Goal: Task Accomplishment & Management: Use online tool/utility

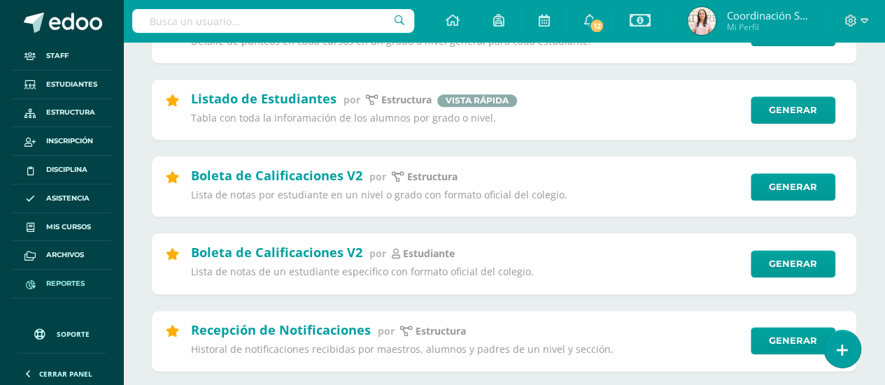
click at [191, 26] on input "text" at bounding box center [273, 21] width 282 height 24
click at [82, 279] on span "Reportes" at bounding box center [65, 283] width 38 height 11
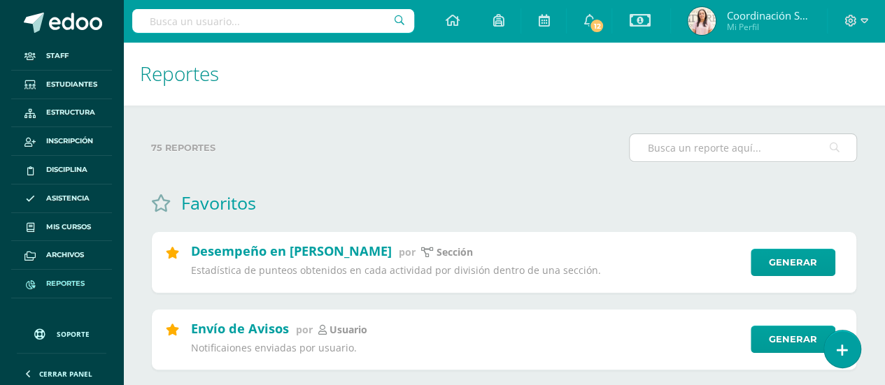
click at [738, 149] on input "text" at bounding box center [742, 147] width 227 height 27
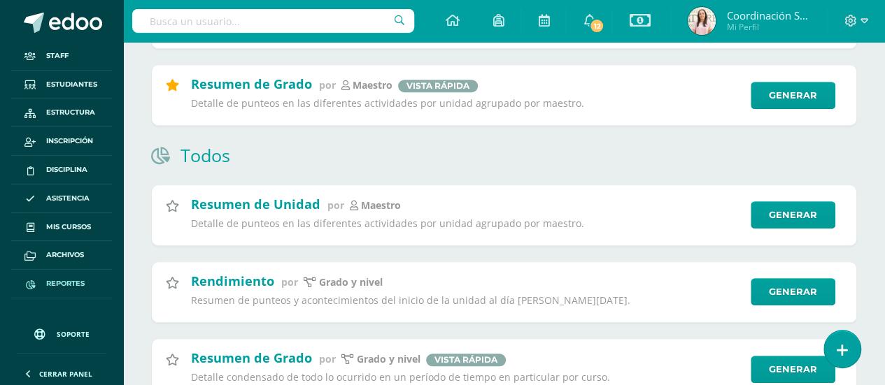
scroll to position [404, 0]
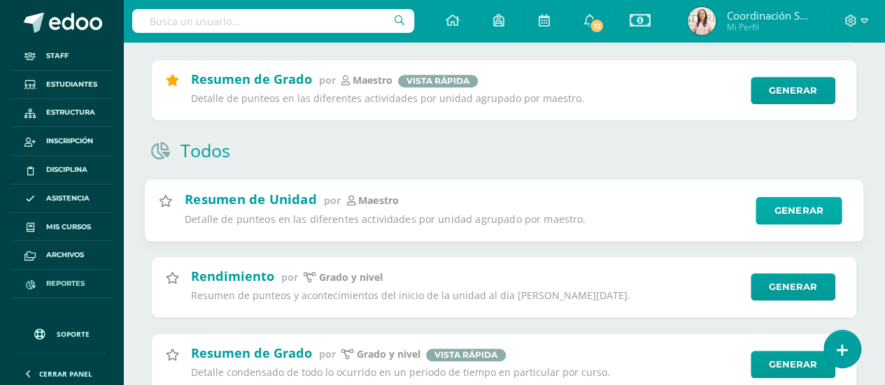
type input "Resumen"
click at [776, 209] on link "Generar" at bounding box center [798, 211] width 86 height 28
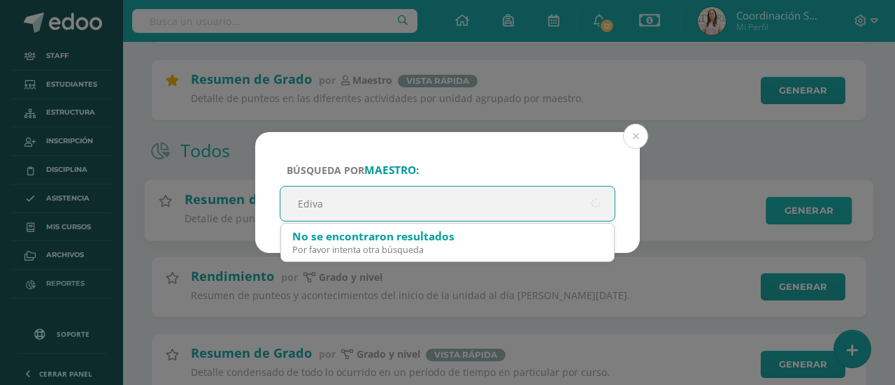
type input "Edivan"
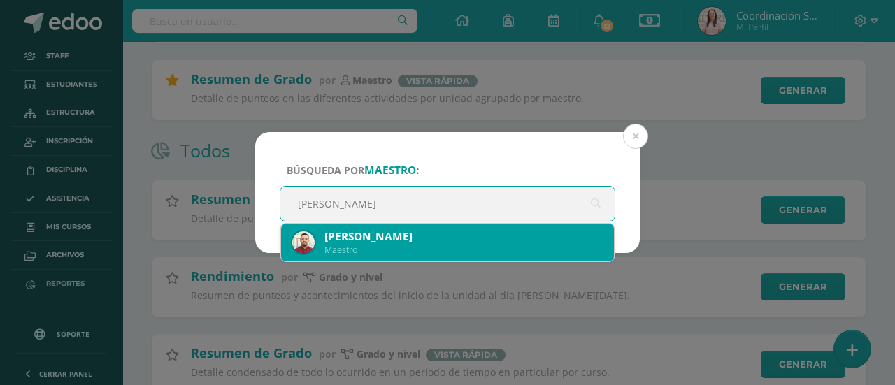
click at [548, 244] on div "Maestro" at bounding box center [463, 250] width 278 height 12
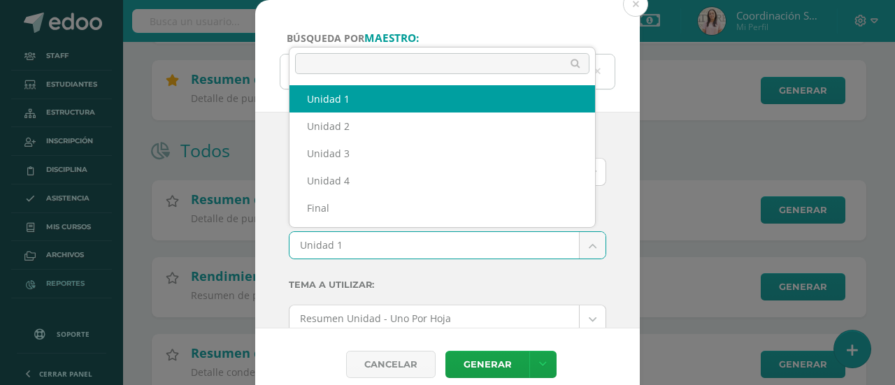
click at [576, 250] on body "Búsqueda por maestro: Edyvan Mayorga Enriquez Maestro Edivan Ciclo: 2025 2025 2…" at bounding box center [447, 171] width 895 height 1151
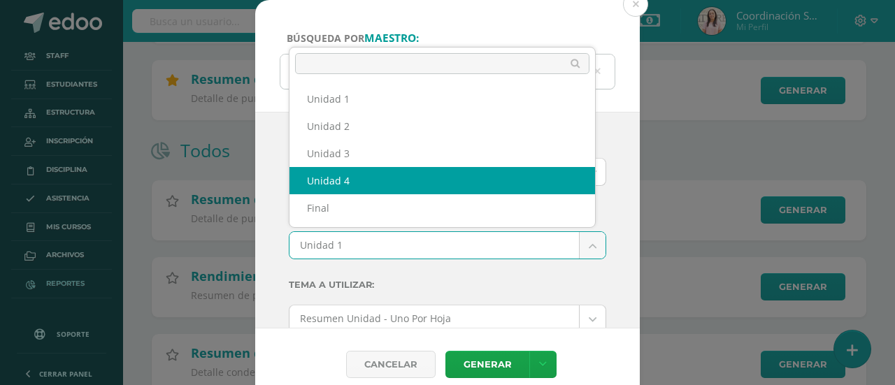
select select "Unidad 4"
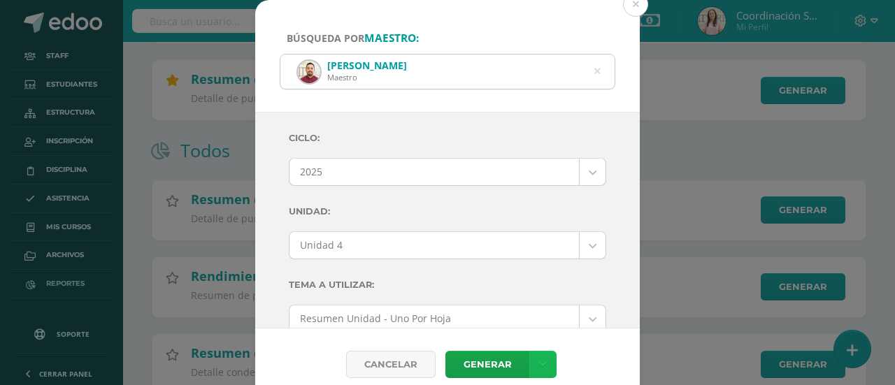
click at [539, 359] on icon at bounding box center [543, 365] width 8 height 12
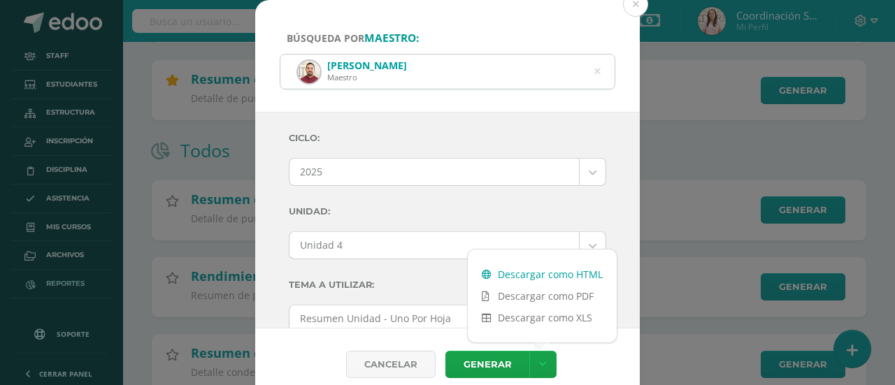
click at [533, 275] on link "Descargar como HTML" at bounding box center [542, 275] width 149 height 22
click at [634, 8] on button at bounding box center [635, 4] width 25 height 25
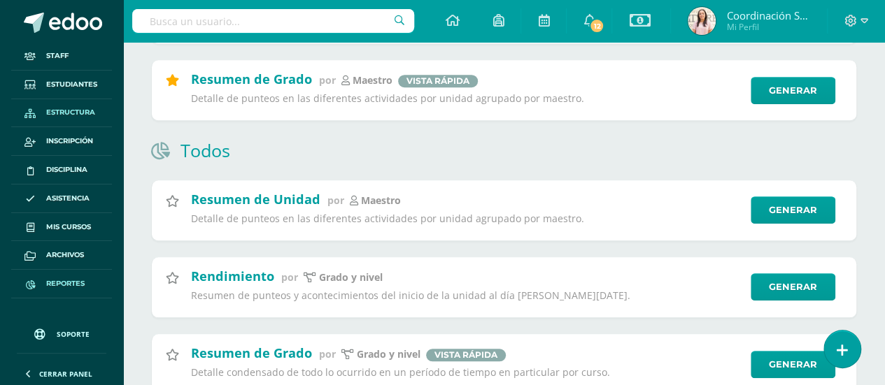
click at [29, 113] on icon at bounding box center [29, 113] width 11 height 9
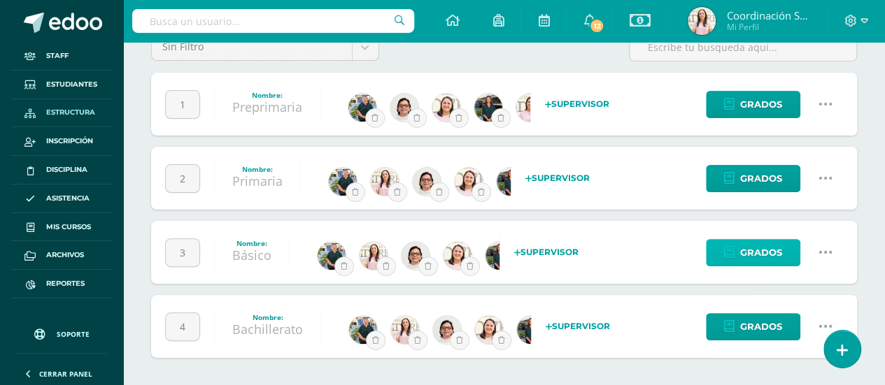
click at [766, 249] on span "Grados" at bounding box center [761, 253] width 42 height 26
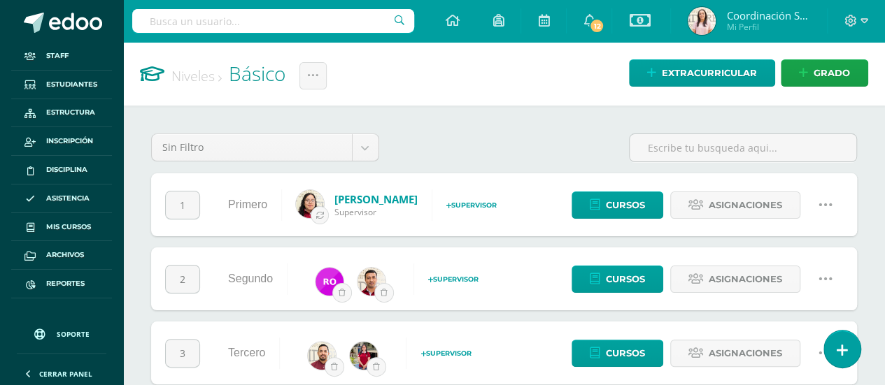
scroll to position [27, 0]
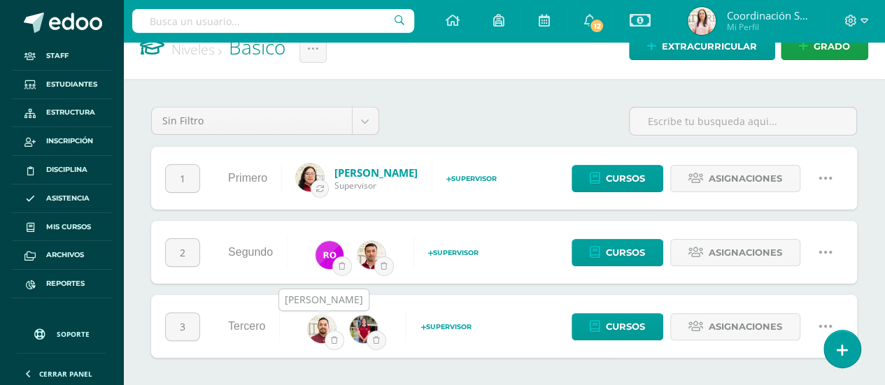
click at [336, 341] on icon "submit" at bounding box center [334, 340] width 7 height 8
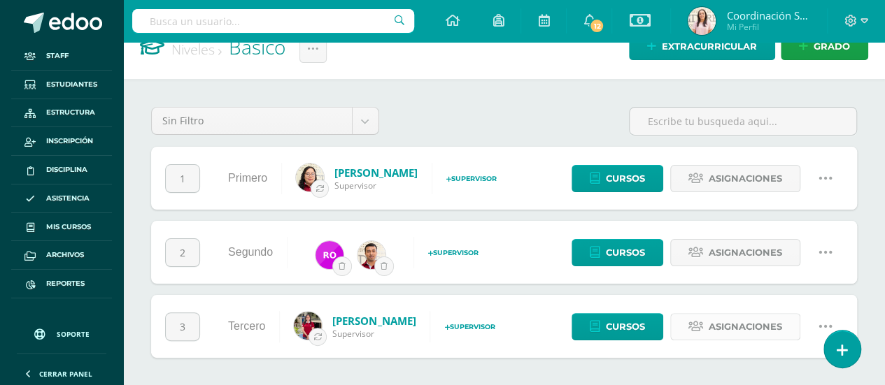
click at [738, 327] on span "Asignaciones" at bounding box center [744, 327] width 73 height 26
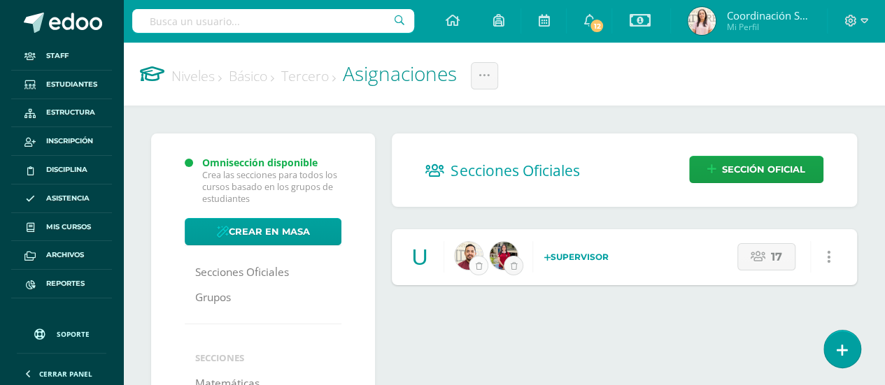
click at [478, 264] on icon "submit" at bounding box center [478, 266] width 7 height 8
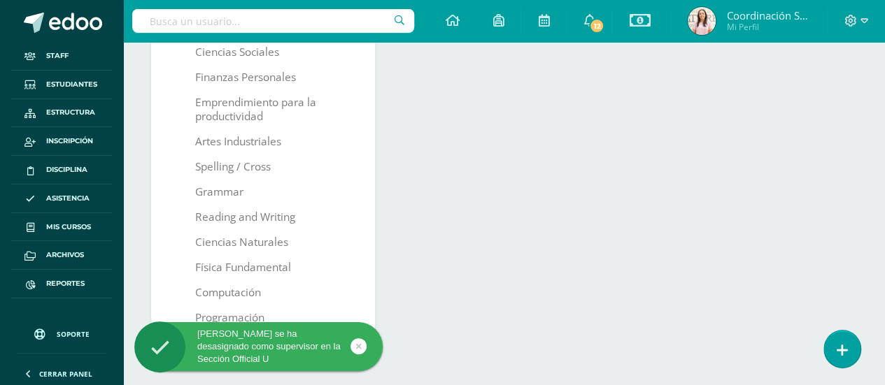
scroll to position [501, 0]
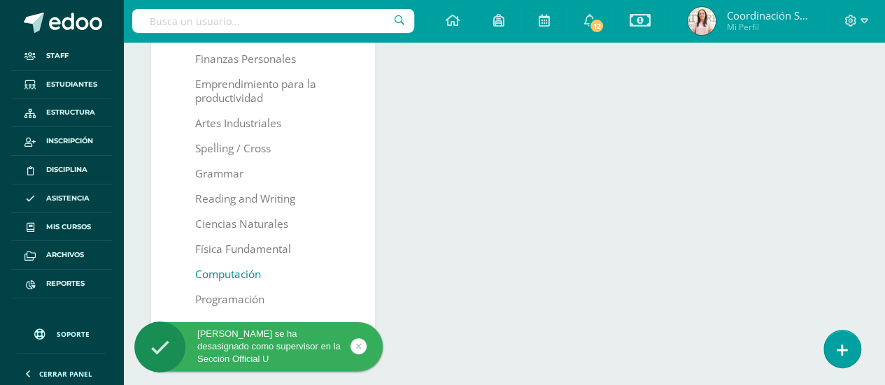
click at [254, 273] on link "Computación" at bounding box center [228, 274] width 66 height 25
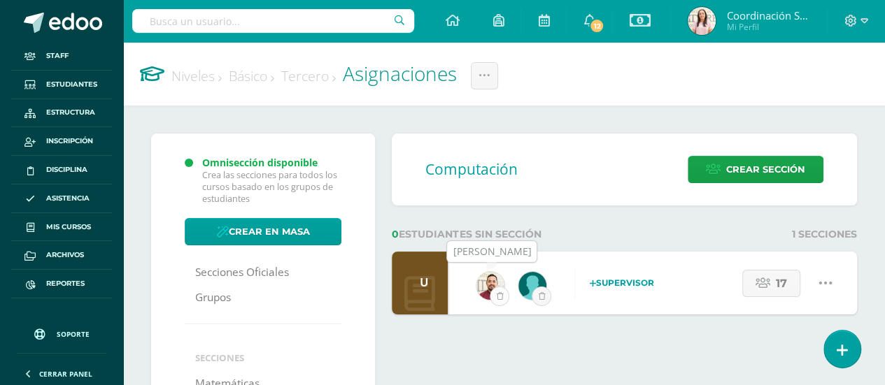
click at [499, 294] on icon "submit" at bounding box center [499, 296] width 7 height 8
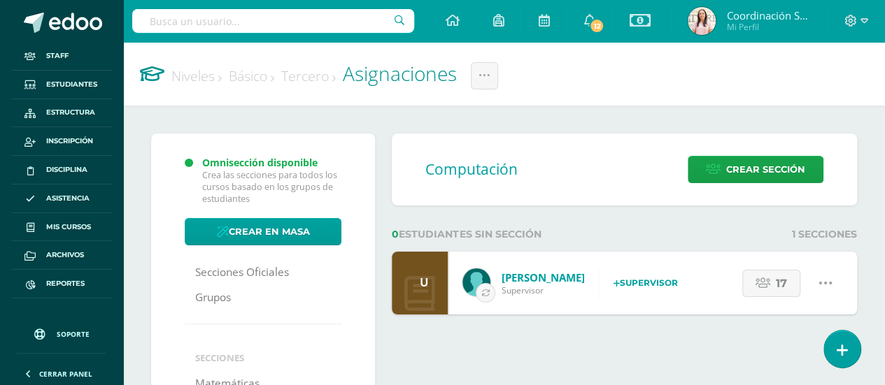
scroll to position [1, 0]
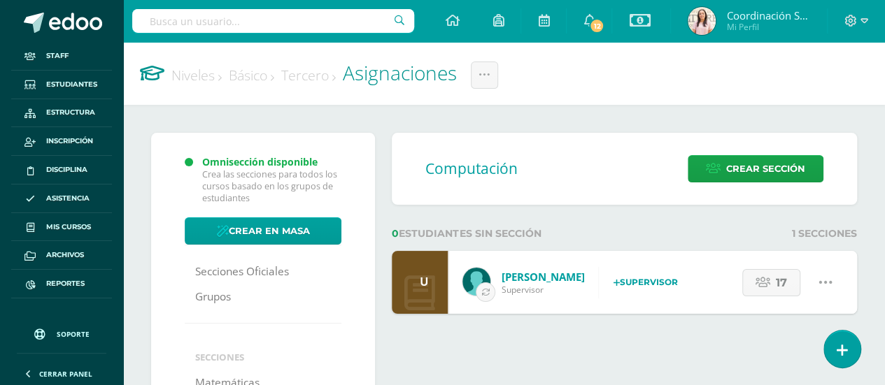
click at [257, 76] on link "Básico" at bounding box center [251, 75] width 45 height 19
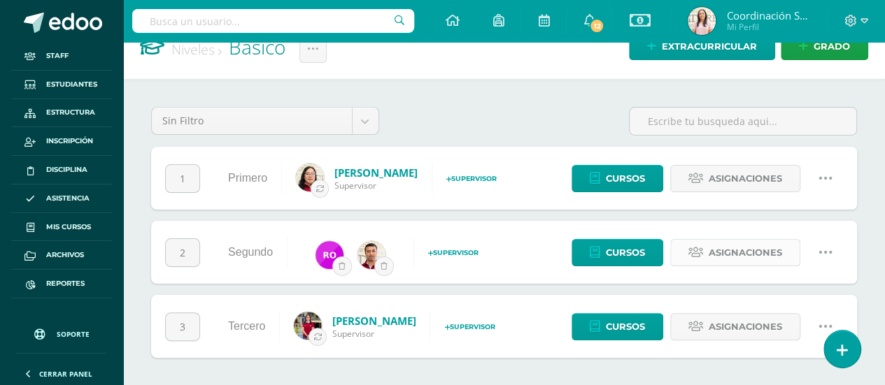
click at [732, 250] on span "Asignaciones" at bounding box center [744, 253] width 73 height 26
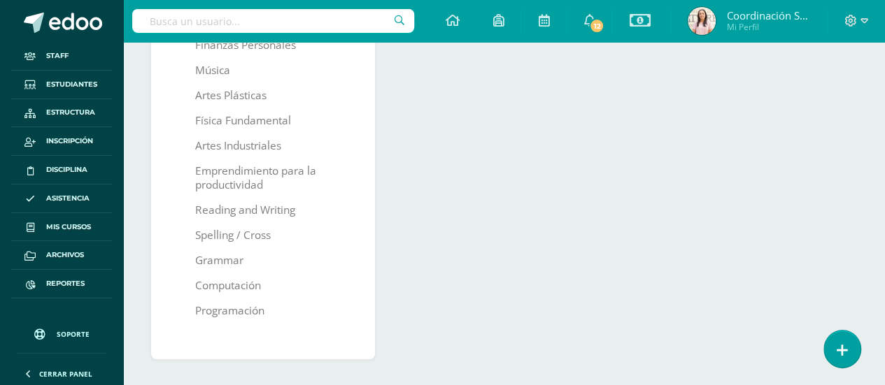
scroll to position [491, 0]
click at [215, 281] on link "Computación" at bounding box center [228, 285] width 66 height 25
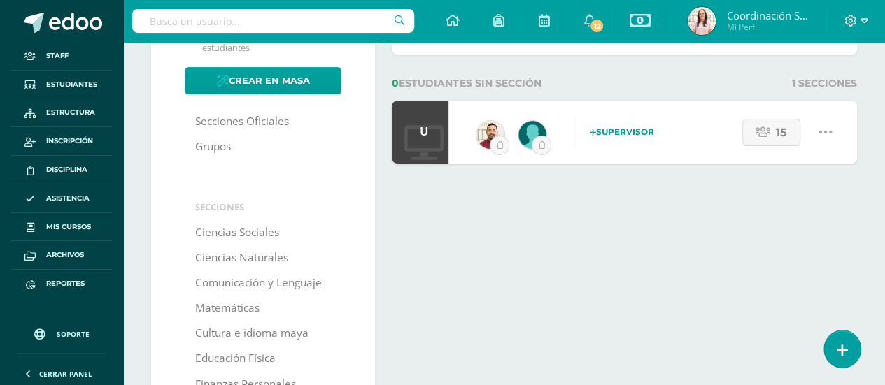
scroll to position [150, 0]
click at [495, 145] on button "submit" at bounding box center [500, 146] width 20 height 20
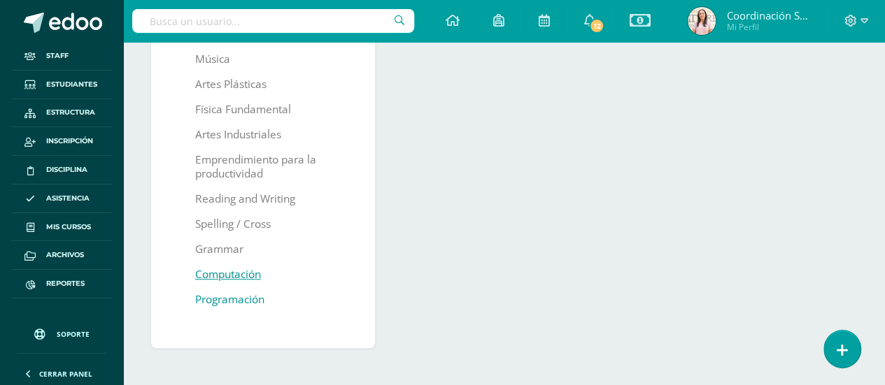
click at [234, 301] on link "Programación" at bounding box center [229, 299] width 69 height 25
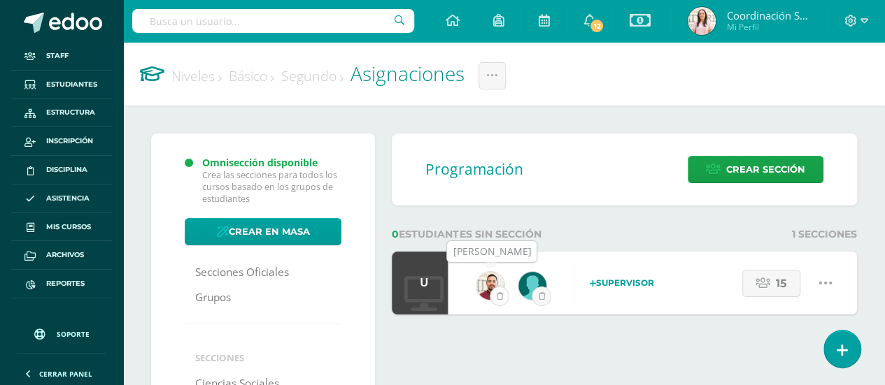
click at [498, 297] on icon "submit" at bounding box center [499, 296] width 7 height 8
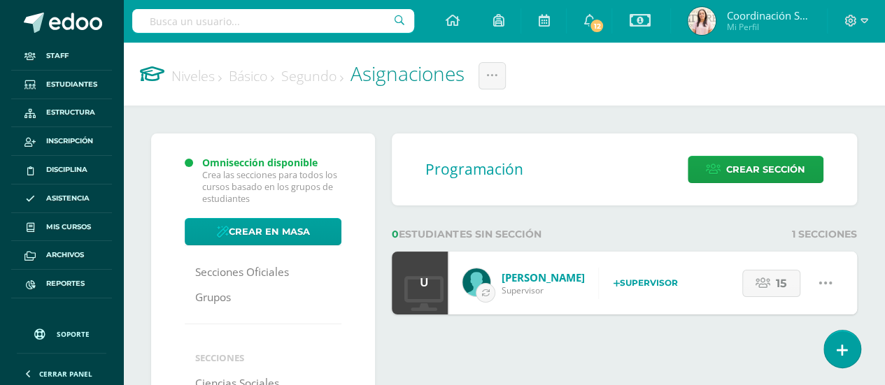
click at [250, 80] on link "Básico" at bounding box center [251, 75] width 45 height 19
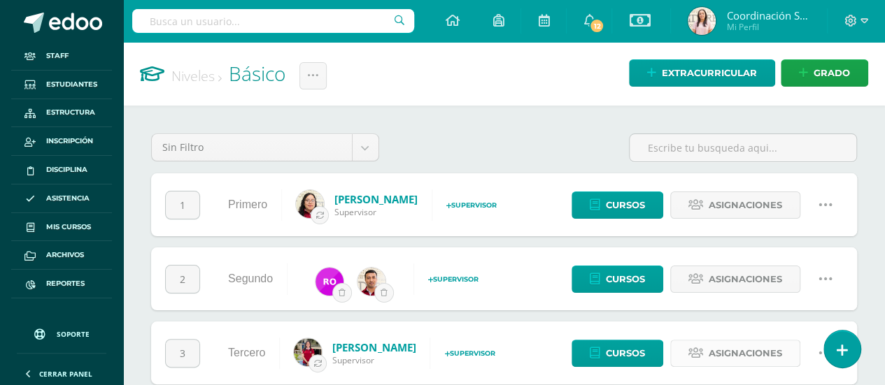
click at [709, 350] on span "Asignaciones" at bounding box center [744, 354] width 73 height 26
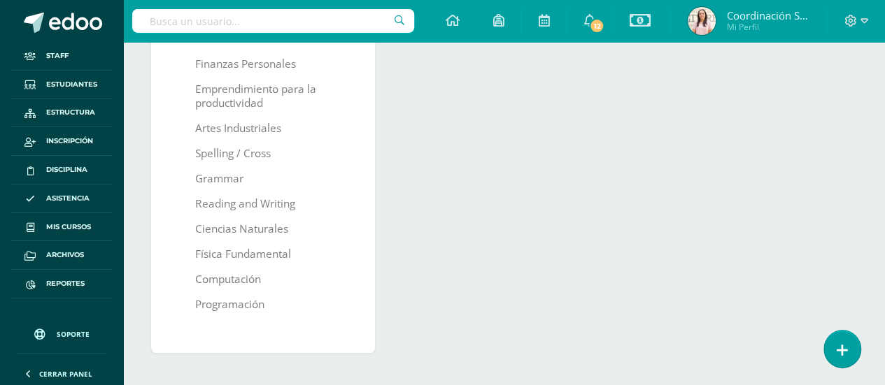
scroll to position [495, 0]
click at [232, 301] on link "Programación" at bounding box center [229, 306] width 69 height 25
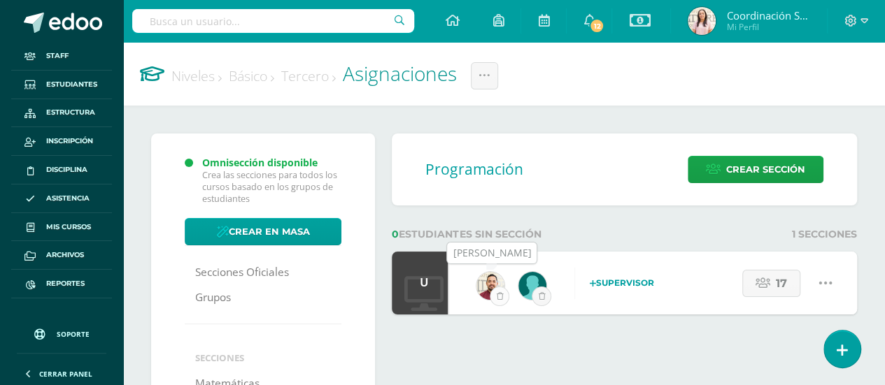
click at [501, 294] on icon "submit" at bounding box center [499, 296] width 7 height 8
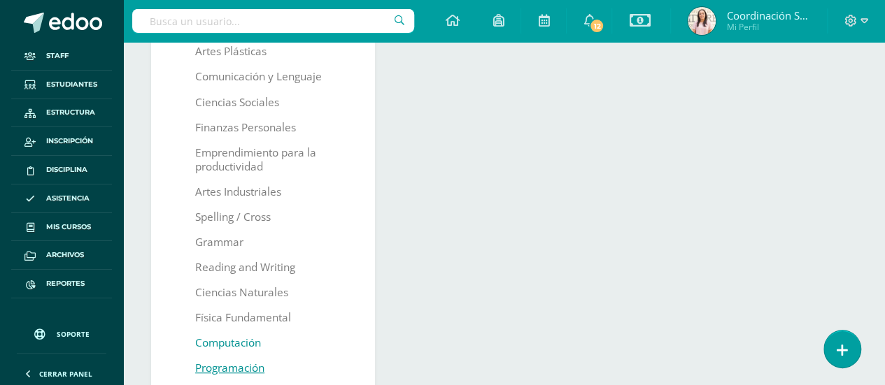
click at [236, 337] on link "Computación" at bounding box center [228, 343] width 66 height 25
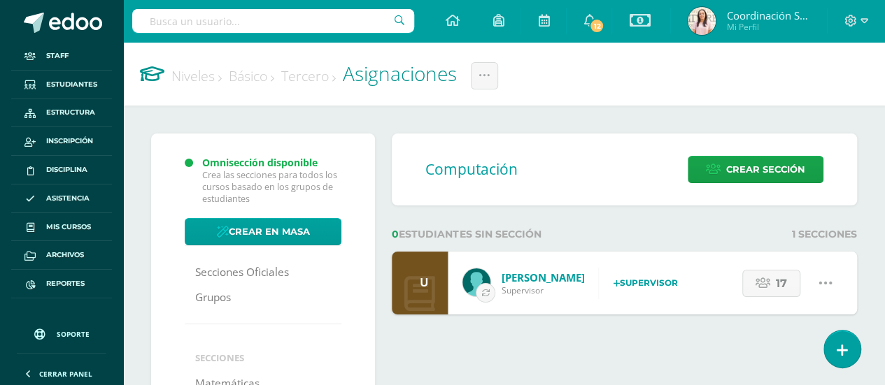
click at [253, 79] on link "Básico" at bounding box center [251, 75] width 45 height 19
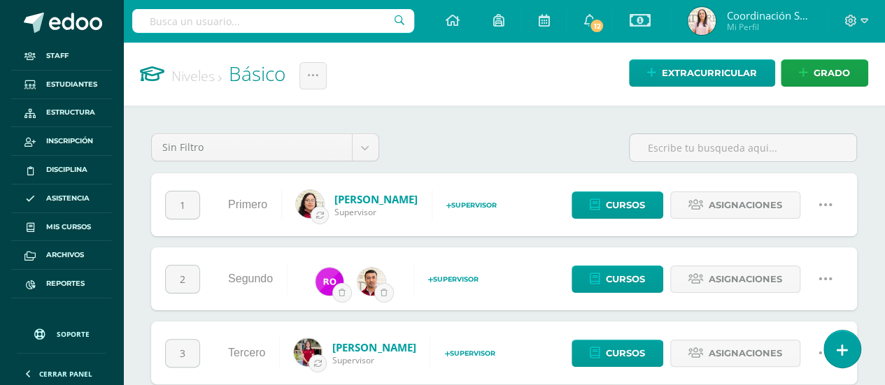
scroll to position [27, 0]
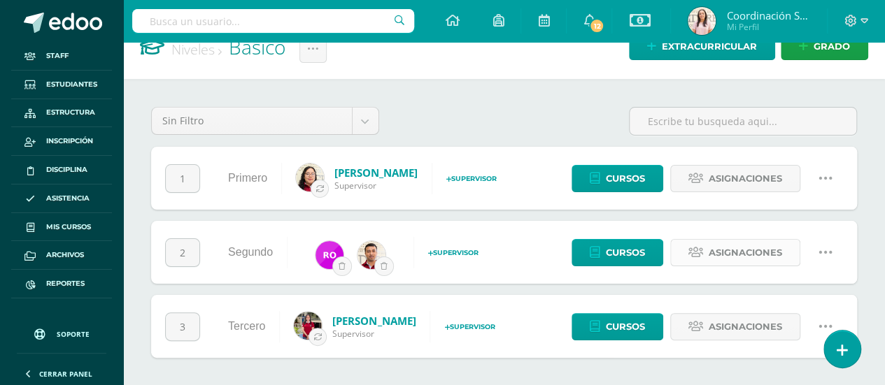
click at [739, 254] on span "Asignaciones" at bounding box center [744, 253] width 73 height 26
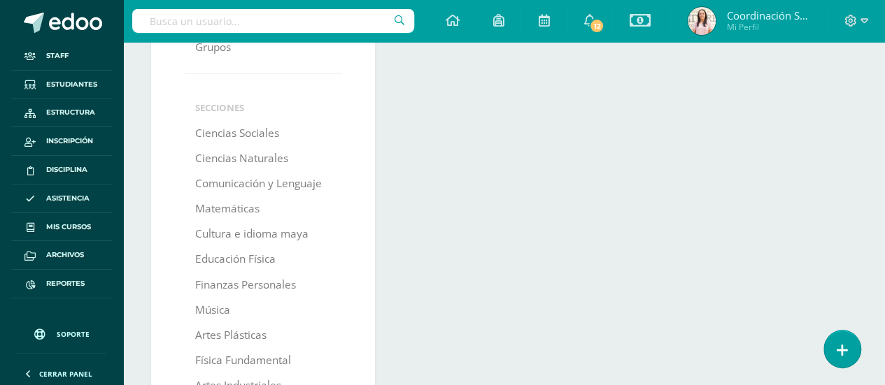
scroll to position [501, 0]
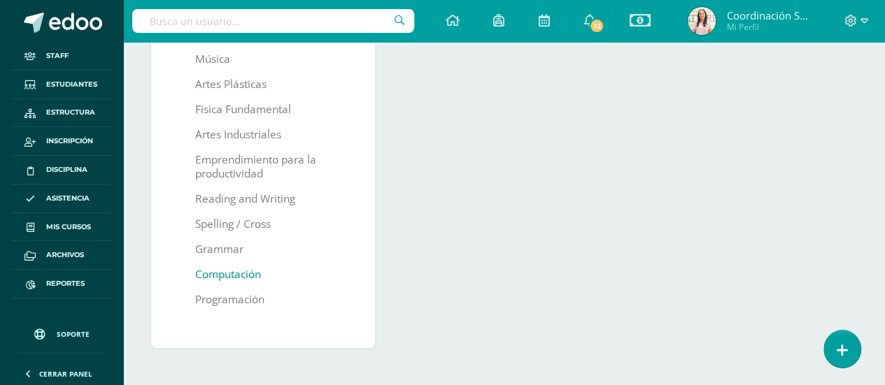
click at [234, 273] on link "Computación" at bounding box center [228, 274] width 66 height 25
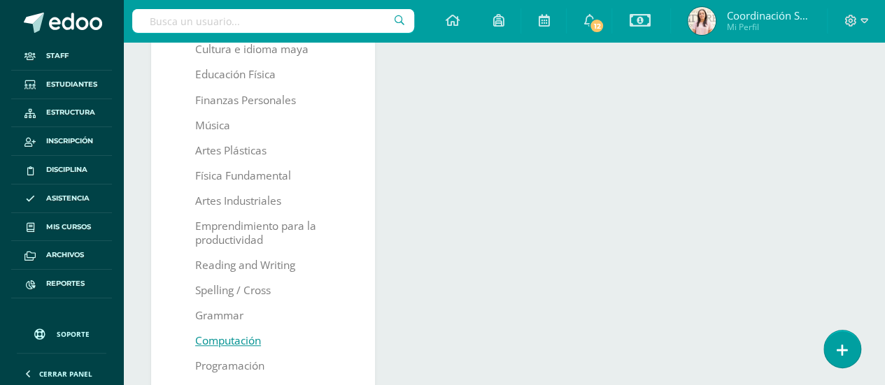
scroll to position [501, 0]
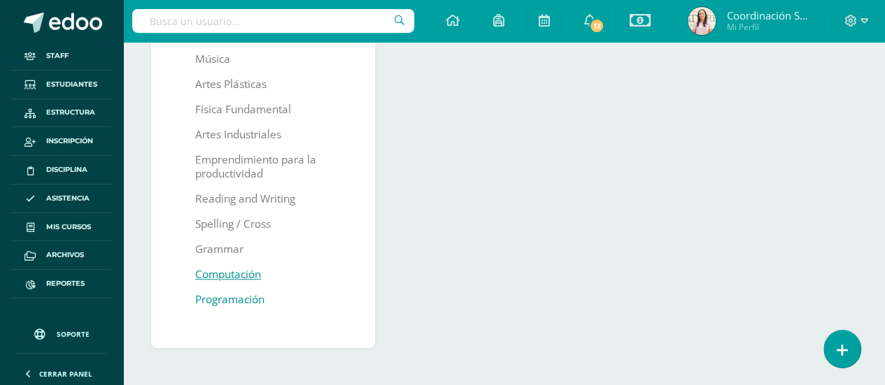
click at [250, 294] on link "Programación" at bounding box center [229, 299] width 69 height 25
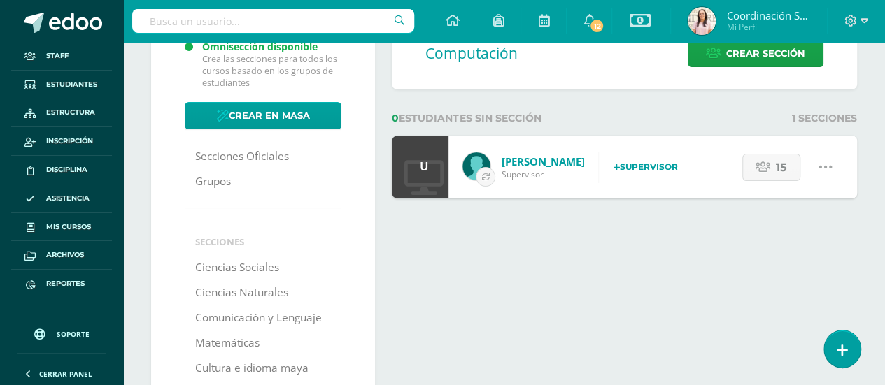
scroll to position [115, 0]
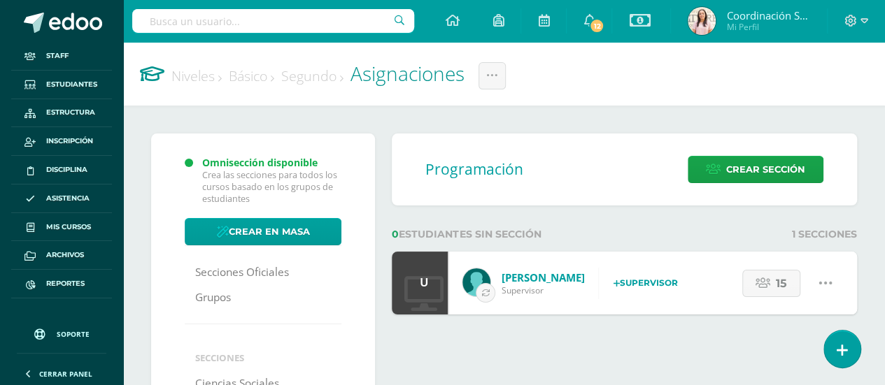
click at [271, 80] on link "Básico" at bounding box center [251, 75] width 45 height 19
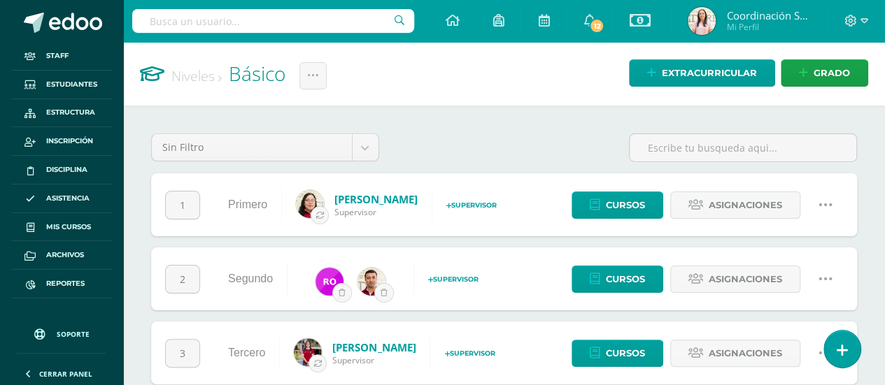
scroll to position [27, 0]
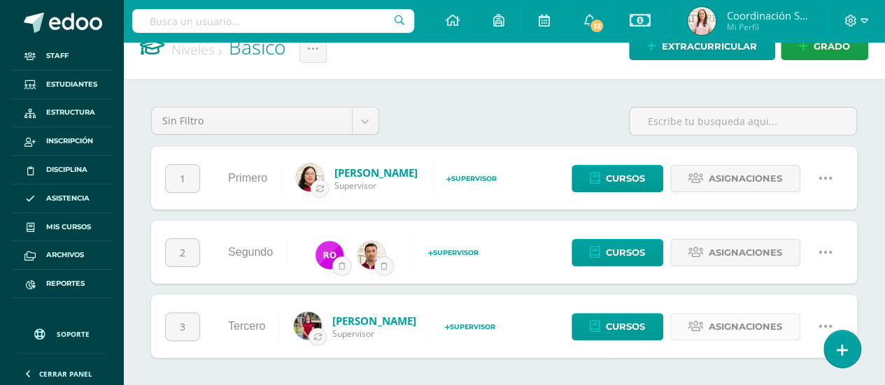
click at [709, 333] on span "Asignaciones" at bounding box center [744, 327] width 73 height 26
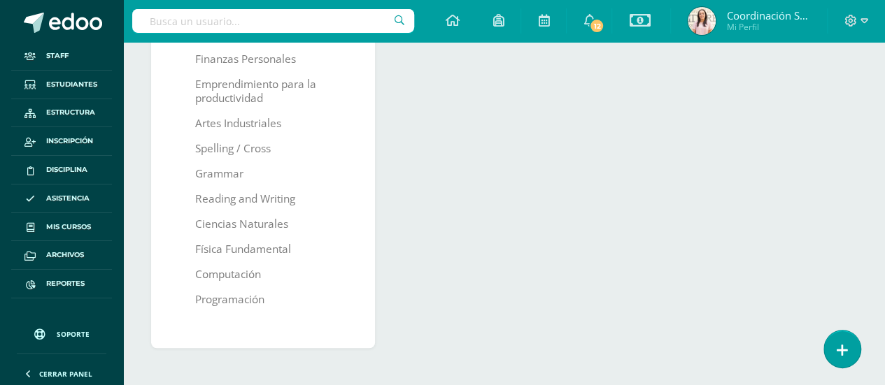
scroll to position [500, 0]
click at [224, 299] on link "Programación" at bounding box center [229, 301] width 69 height 25
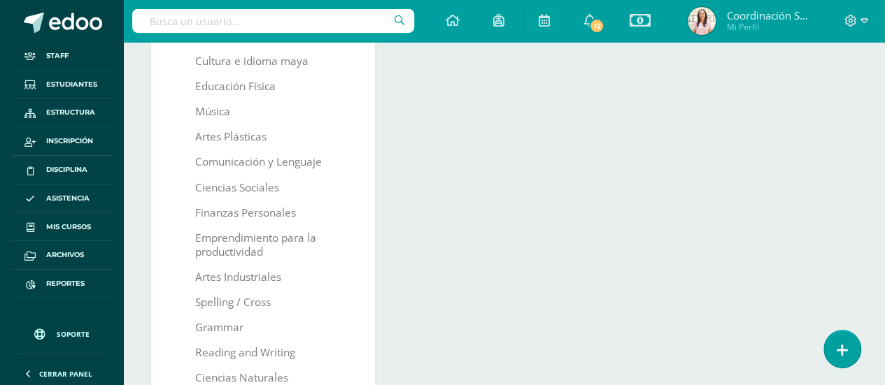
scroll to position [501, 0]
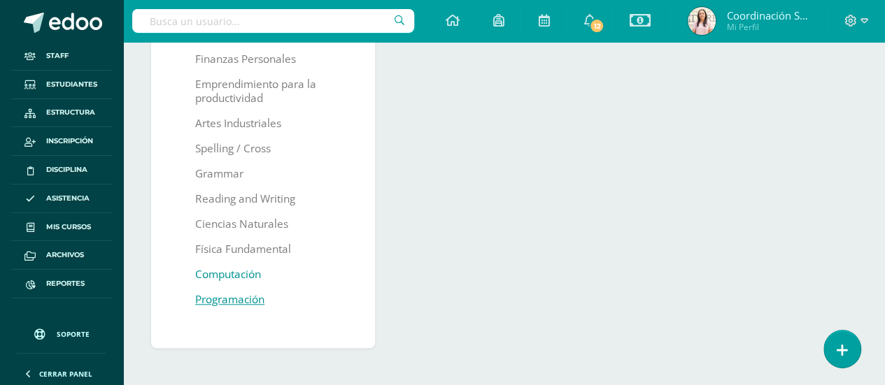
click at [245, 272] on link "Computación" at bounding box center [228, 274] width 66 height 25
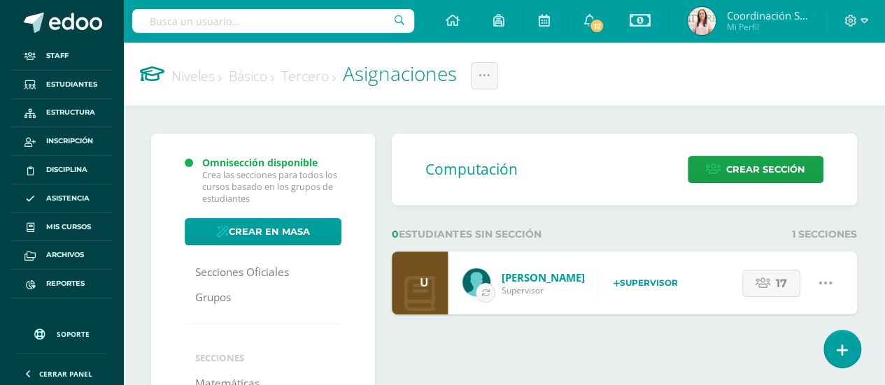
click at [209, 80] on link "Niveles" at bounding box center [196, 75] width 50 height 19
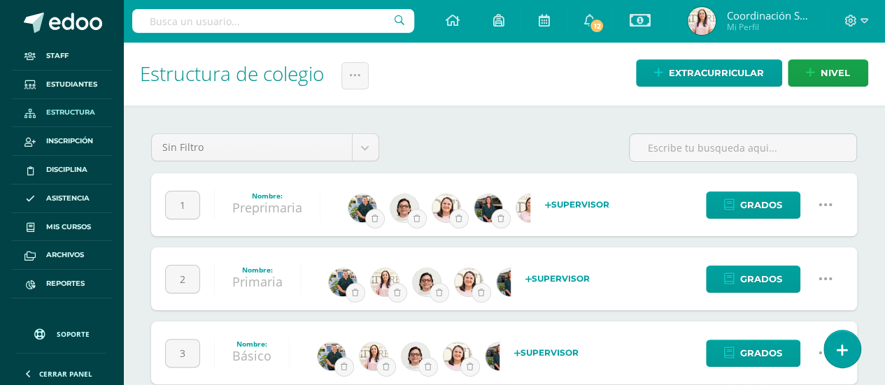
scroll to position [101, 0]
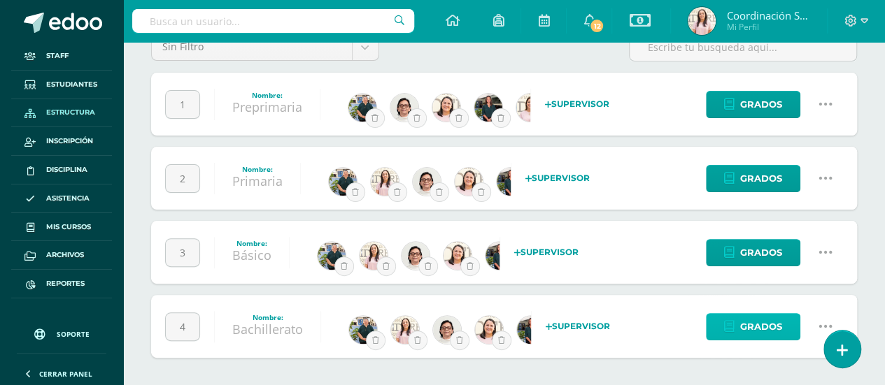
click at [772, 329] on span "Grados" at bounding box center [761, 327] width 42 height 26
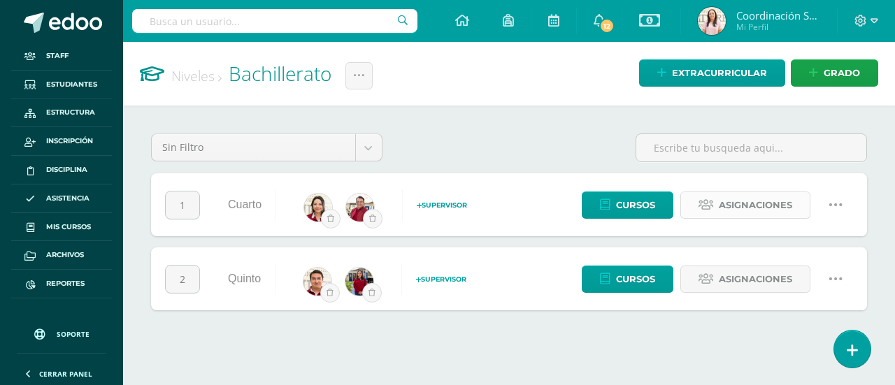
click at [725, 206] on span "Asignaciones" at bounding box center [755, 205] width 73 height 26
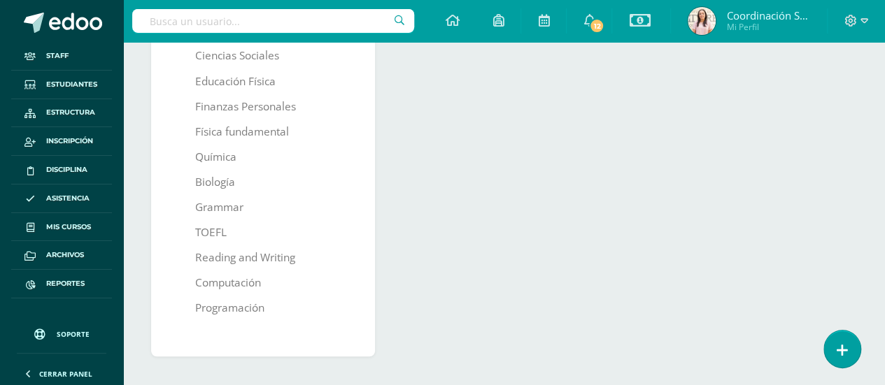
scroll to position [462, 0]
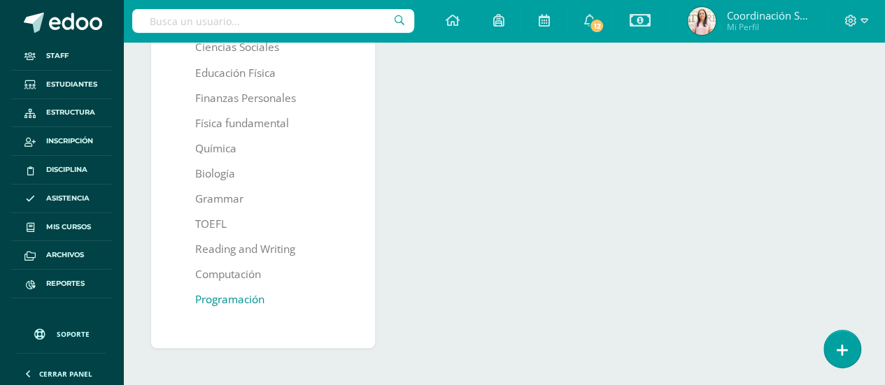
click at [236, 300] on link "Programación" at bounding box center [229, 299] width 69 height 25
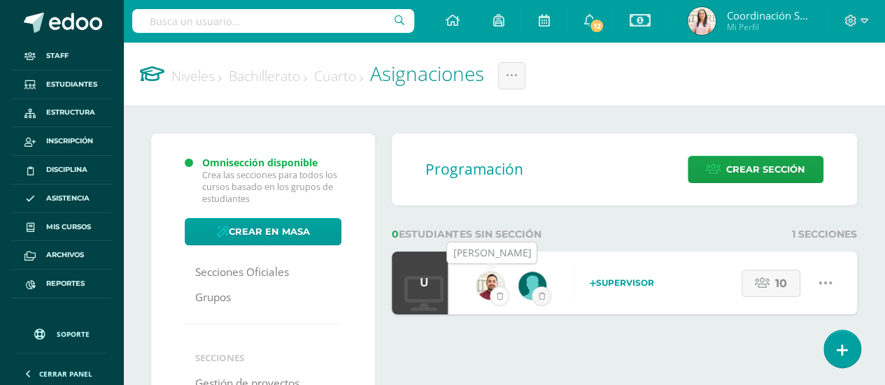
click at [494, 292] on button "submit" at bounding box center [500, 297] width 20 height 20
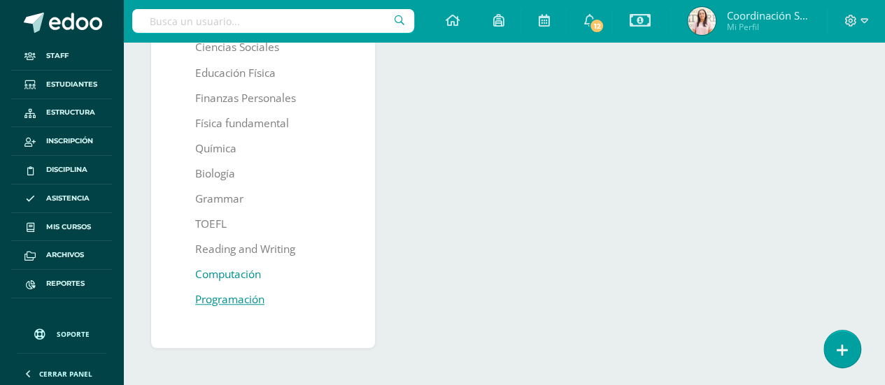
click at [219, 277] on link "Computación" at bounding box center [228, 274] width 66 height 25
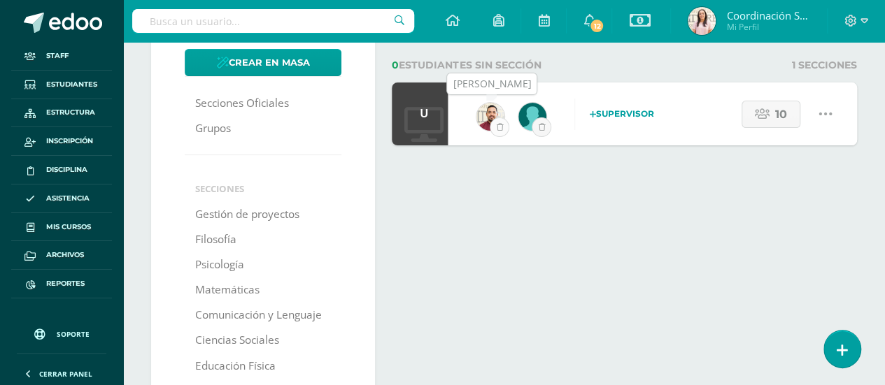
click at [504, 125] on button "submit" at bounding box center [500, 127] width 20 height 20
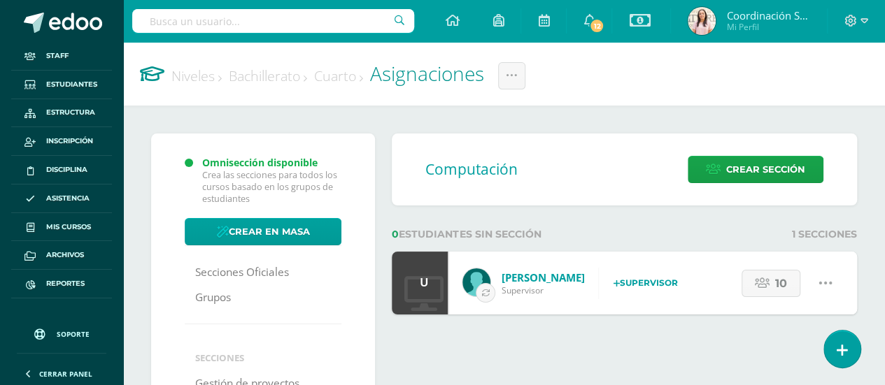
click at [262, 77] on link "Bachillerato" at bounding box center [268, 75] width 78 height 19
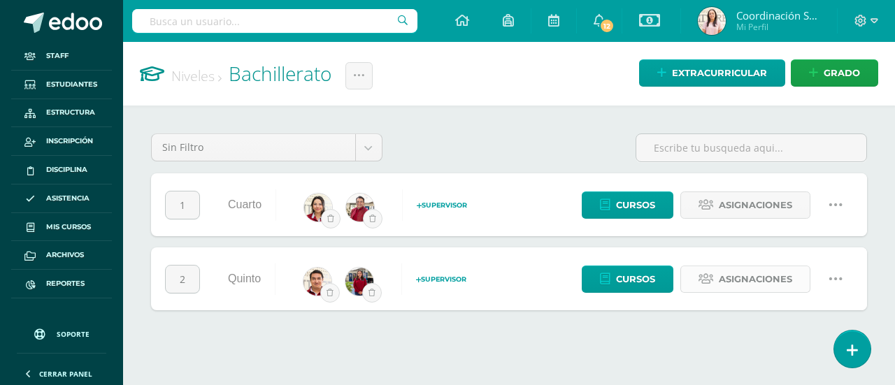
click at [730, 278] on span "Asignaciones" at bounding box center [755, 279] width 73 height 26
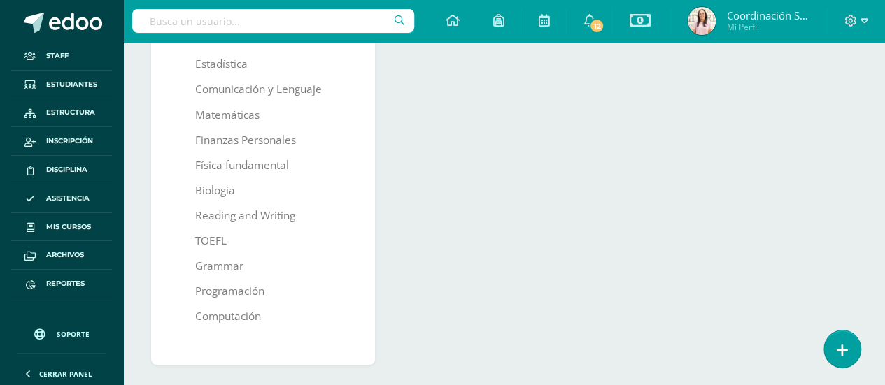
scroll to position [437, 0]
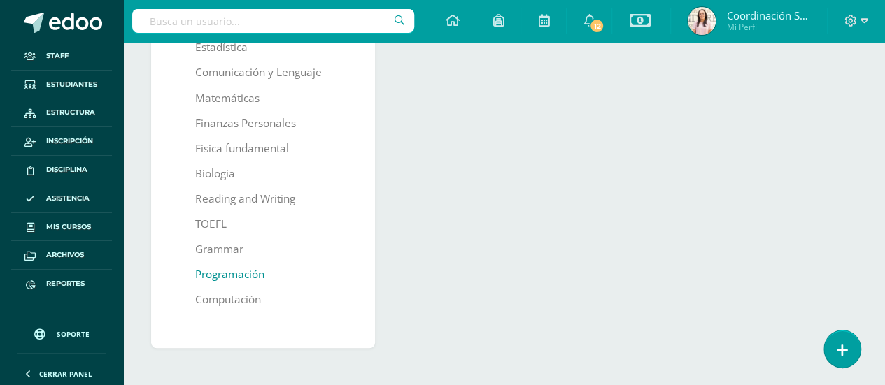
click at [227, 276] on link "Programación" at bounding box center [229, 274] width 69 height 25
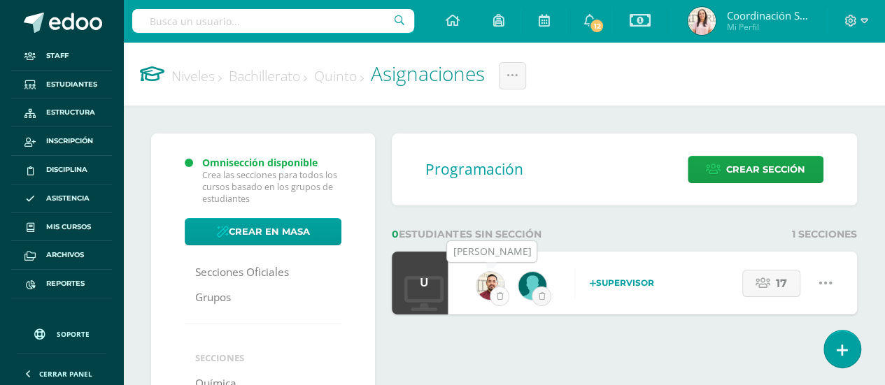
click at [494, 299] on button "submit" at bounding box center [500, 297] width 20 height 20
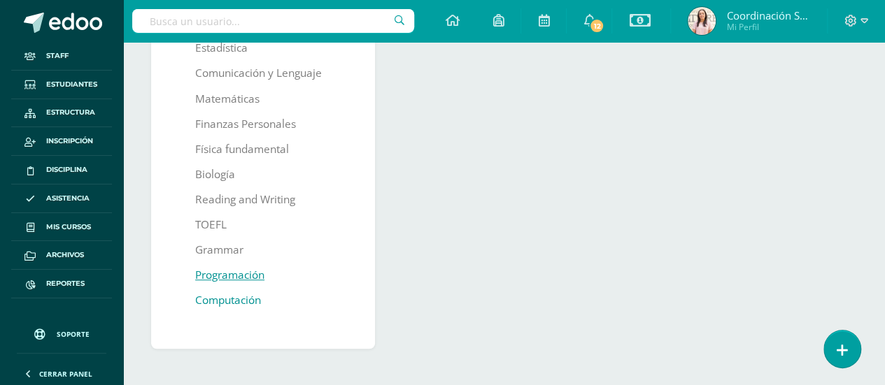
click at [246, 300] on link "Computación" at bounding box center [228, 300] width 66 height 25
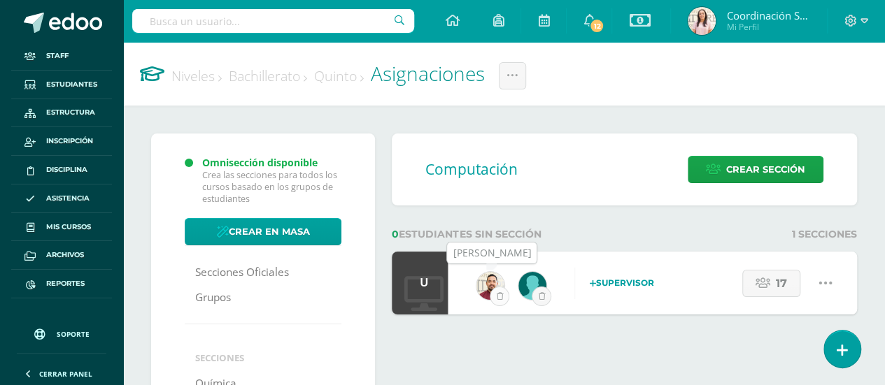
click at [499, 293] on icon "submit" at bounding box center [499, 296] width 7 height 8
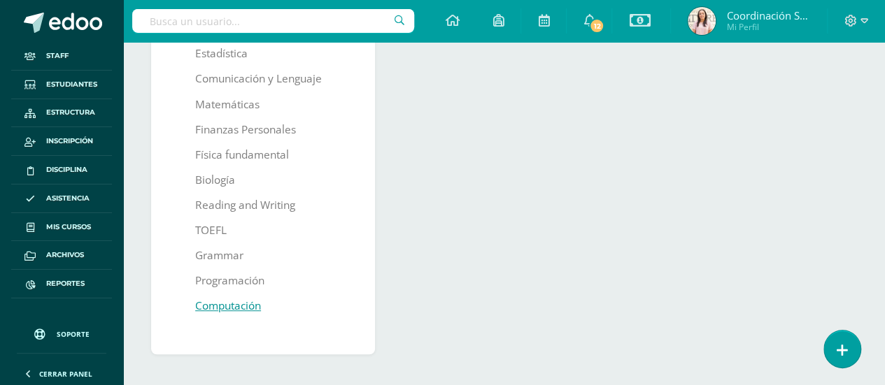
scroll to position [433, 0]
click at [254, 280] on link "Programación" at bounding box center [229, 278] width 69 height 25
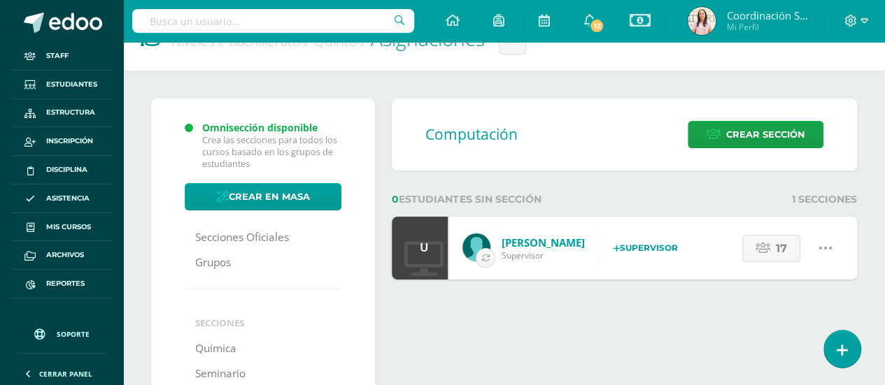
scroll to position [0, 0]
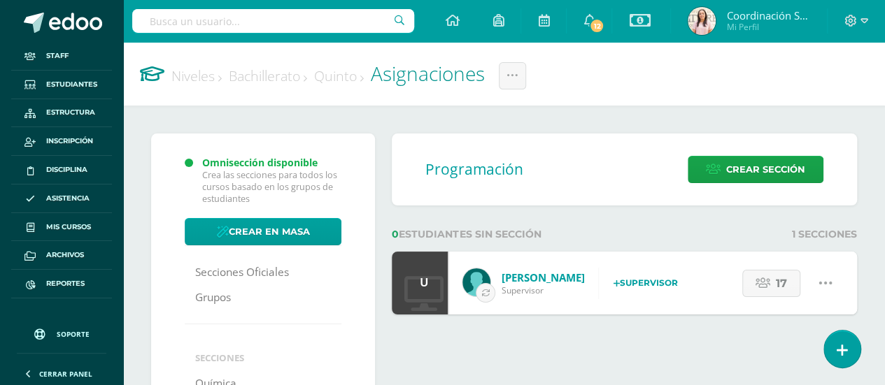
click at [290, 78] on link "Bachillerato" at bounding box center [268, 75] width 78 height 19
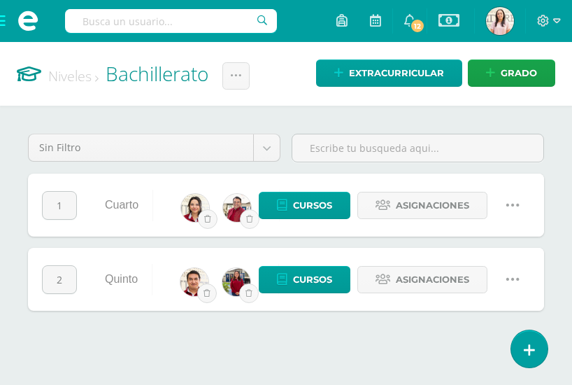
click at [0, 24] on span at bounding box center [28, 21] width 56 height 42
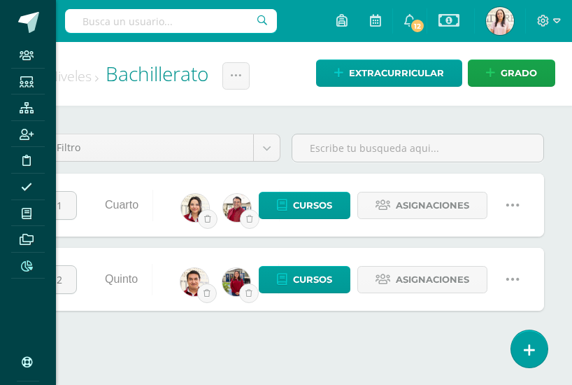
click at [21, 265] on icon at bounding box center [27, 265] width 12 height 11
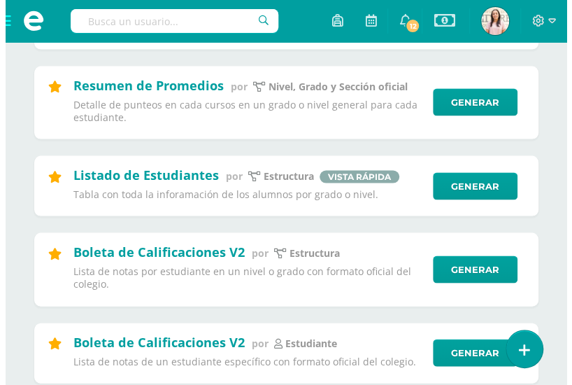
scroll to position [758, 0]
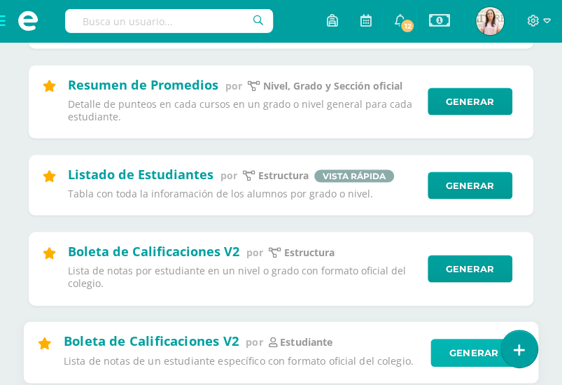
click at [445, 340] on link "Generar" at bounding box center [473, 352] width 86 height 28
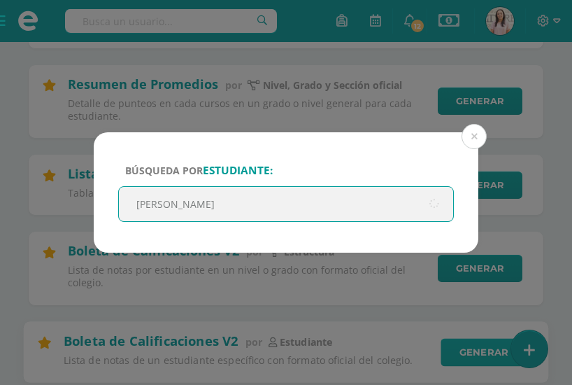
type input "[PERSON_NAME]"
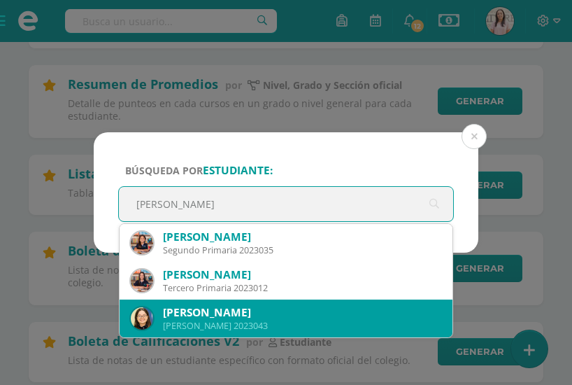
click at [272, 313] on div "[PERSON_NAME]" at bounding box center [302, 312] width 278 height 15
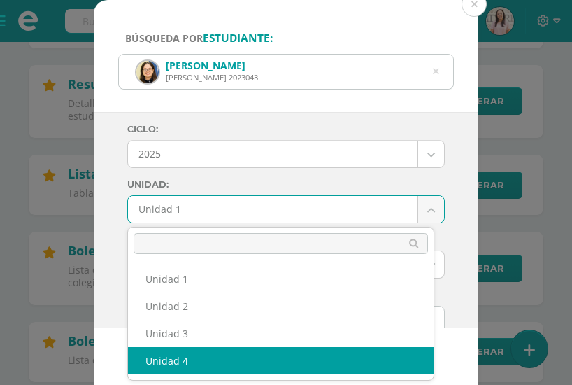
select select "Unidad 4"
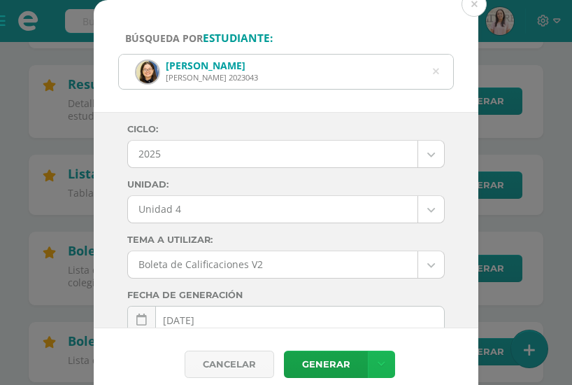
click at [385, 366] on link at bounding box center [381, 363] width 27 height 27
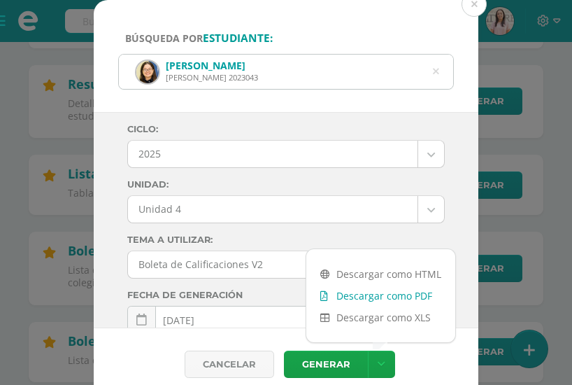
click at [389, 296] on link "Descargar como PDF" at bounding box center [380, 296] width 149 height 22
